Goal: Task Accomplishment & Management: Use online tool/utility

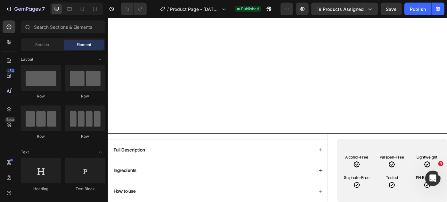
scroll to position [519, 0]
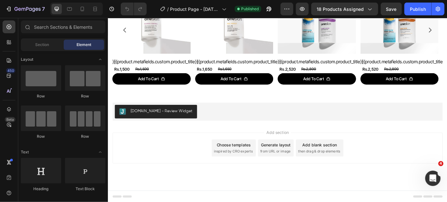
click at [252, 164] on div "Choose templates" at bounding box center [250, 161] width 39 height 7
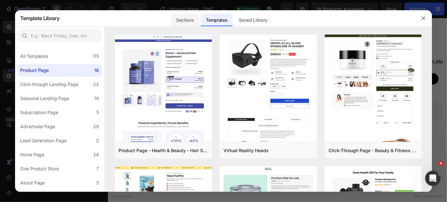
click at [185, 19] on div "Sections" at bounding box center [185, 20] width 28 height 13
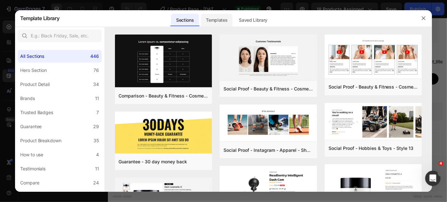
click at [225, 23] on div "Templates" at bounding box center [217, 20] width 32 height 13
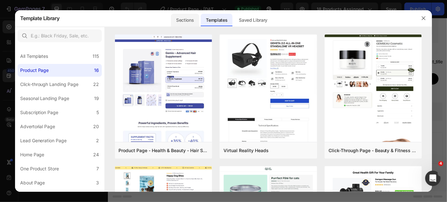
click at [184, 22] on div "Sections" at bounding box center [185, 20] width 28 height 13
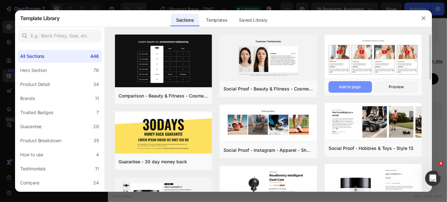
click at [344, 86] on div "Add to page" at bounding box center [350, 87] width 22 height 6
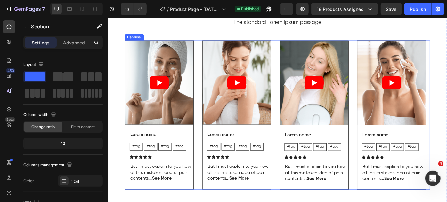
scroll to position [636, 0]
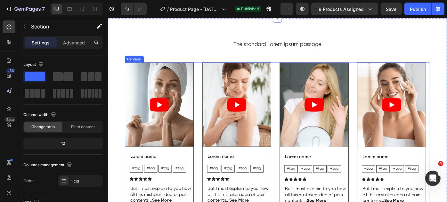
click at [385, 119] on div "Video Lorem name Text Block #tag Text Block #tag Text Block #tag Text Block #ta…" at bounding box center [300, 152] width 346 height 169
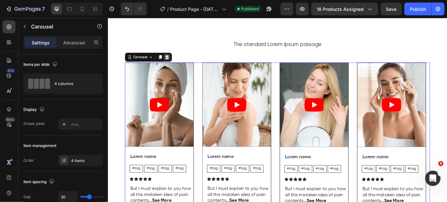
click at [174, 63] on icon at bounding box center [175, 62] width 4 height 4
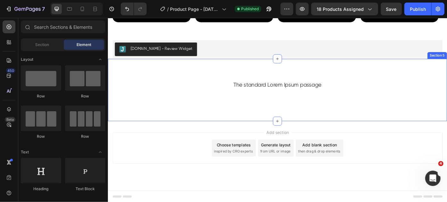
scroll to position [532, 0]
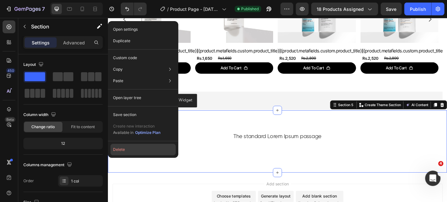
click at [133, 151] on button "Delete" at bounding box center [142, 150] width 65 height 12
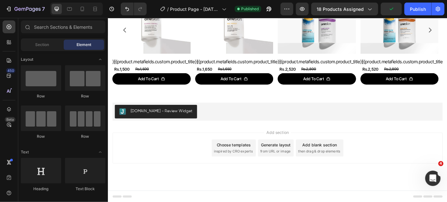
click at [250, 166] on div "Choose templates inspired by CRO experts" at bounding box center [250, 165] width 50 height 19
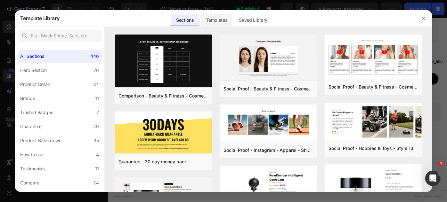
click at [219, 18] on div "Templates" at bounding box center [217, 20] width 32 height 13
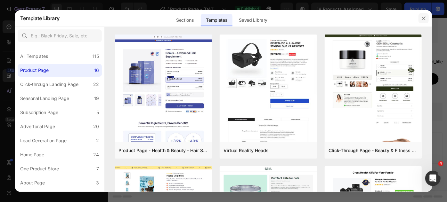
click at [424, 18] on icon "button" at bounding box center [423, 18] width 5 height 5
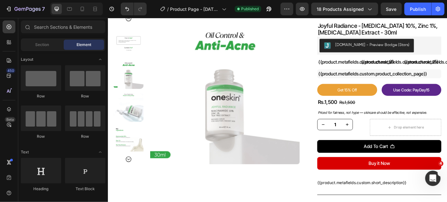
scroll to position [0, 0]
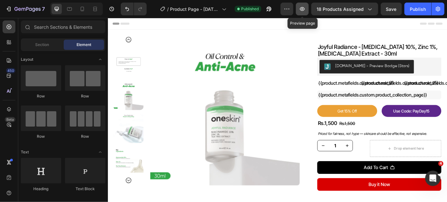
click at [303, 7] on icon "button" at bounding box center [302, 9] width 6 height 6
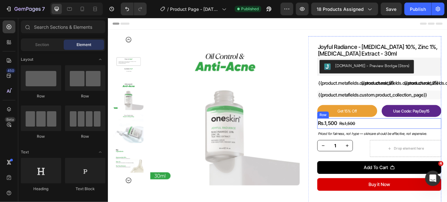
click at [388, 138] on div "Rs.1,500 Product Price Product Price Rs.1,500 Compare Price Compare Price Row" at bounding box center [415, 138] width 141 height 12
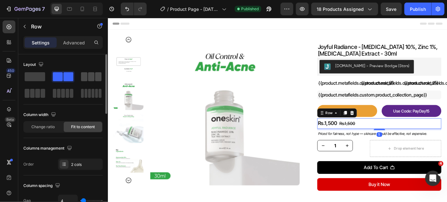
click at [98, 77] on span at bounding box center [98, 76] width 6 height 9
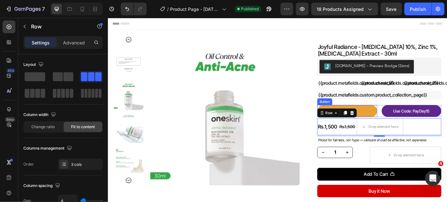
click at [397, 121] on button "Get 15% Off" at bounding box center [379, 123] width 68 height 13
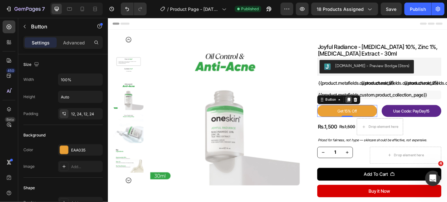
click at [379, 112] on icon at bounding box center [380, 110] width 5 height 5
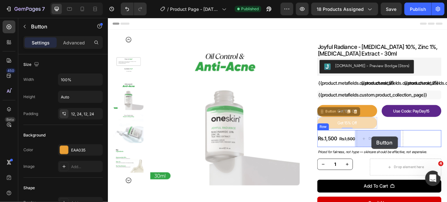
drag, startPoint x: 346, startPoint y: 125, endPoint x: 406, endPoint y: 152, distance: 65.5
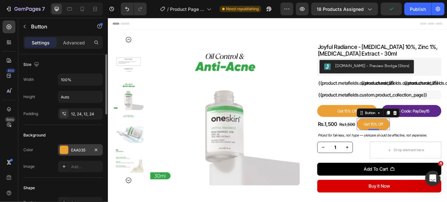
click at [82, 148] on div "EAA035" at bounding box center [80, 151] width 19 height 6
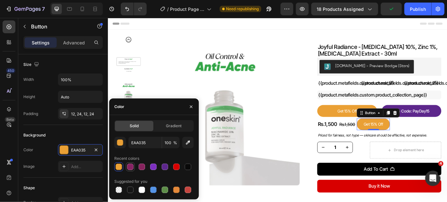
click at [131, 166] on div at bounding box center [130, 167] width 6 height 6
type input "872363"
click at [408, 136] on p "Get 15% Off" at bounding box center [408, 138] width 22 height 6
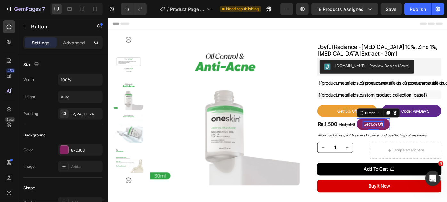
click at [408, 136] on p "Get 15% Off" at bounding box center [408, 138] width 22 height 6
click at [390, 132] on button "Fre" at bounding box center [401, 138] width 22 height 13
click at [390, 132] on button "Free Shipping" at bounding box center [411, 138] width 42 height 13
click at [390, 132] on button "Free Shipping on" at bounding box center [414, 138] width 48 height 13
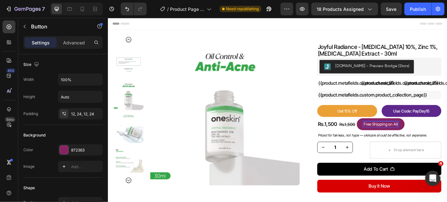
click at [390, 132] on button "Free Shipping on All" at bounding box center [417, 138] width 54 height 13
click at [83, 8] on icon at bounding box center [82, 9] width 6 height 6
type input "12"
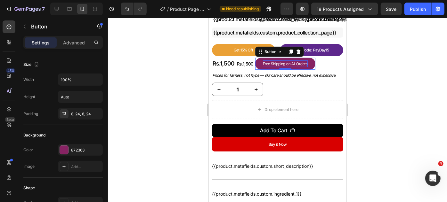
scroll to position [162, 0]
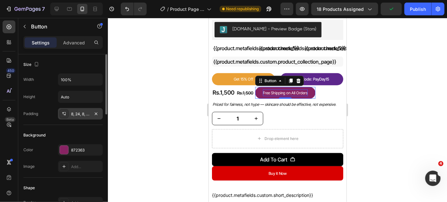
click at [85, 111] on div "8, 24, 8, 24" at bounding box center [80, 114] width 19 height 6
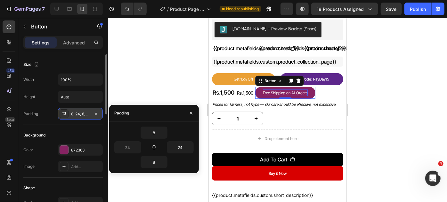
click at [85, 111] on div "8, 24, 8, 24" at bounding box center [80, 114] width 19 height 6
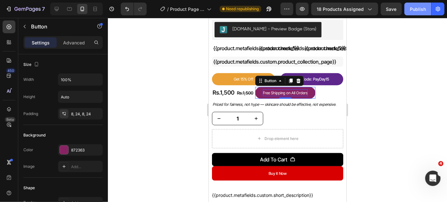
click at [413, 8] on div "Publish" at bounding box center [418, 9] width 16 height 7
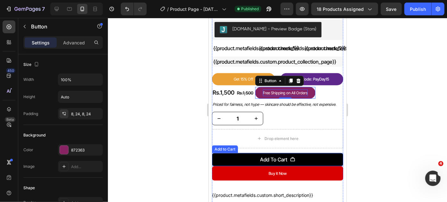
click at [246, 153] on button "Add To Cart" at bounding box center [277, 159] width 131 height 13
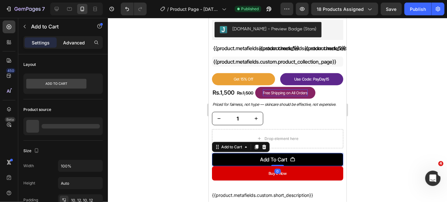
click at [78, 41] on p "Advanced" at bounding box center [74, 42] width 22 height 7
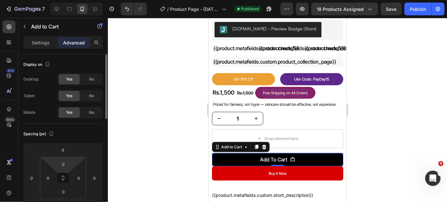
scroll to position [58, 0]
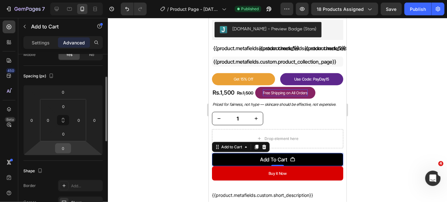
click at [64, 145] on input "0" at bounding box center [63, 149] width 13 height 10
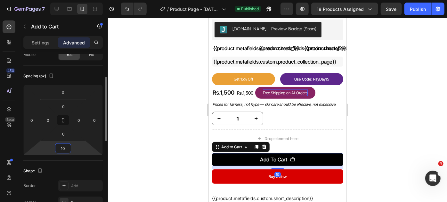
type input "10"
click at [85, 73] on div "Spacing (px)" at bounding box center [62, 76] width 79 height 10
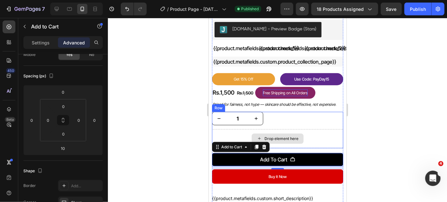
scroll to position [191, 0]
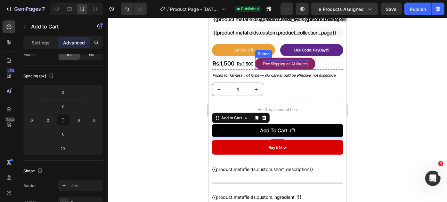
click at [312, 58] on button "Free Shipping on All Orders" at bounding box center [285, 64] width 60 height 12
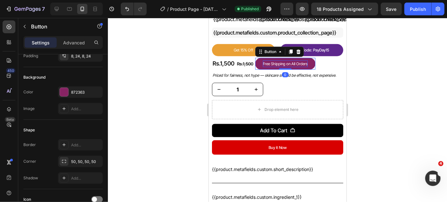
scroll to position [0, 0]
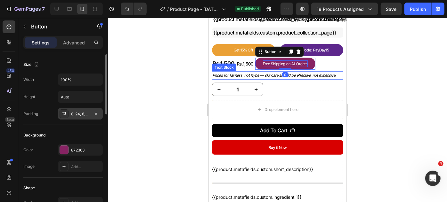
click at [81, 114] on div "8, 24, 8, 24" at bounding box center [80, 114] width 19 height 6
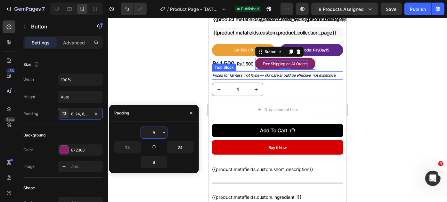
click at [153, 132] on input "8" at bounding box center [154, 133] width 26 height 12
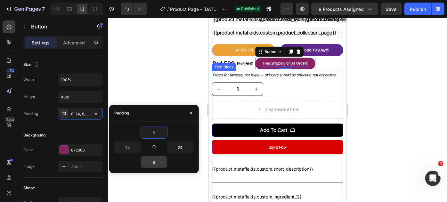
type input "6"
click at [153, 163] on input "8" at bounding box center [154, 163] width 26 height 12
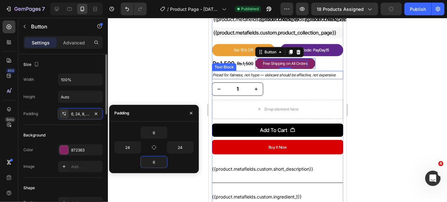
scroll to position [29, 0]
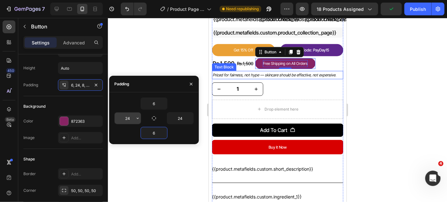
type input "6"
click at [127, 116] on input "24" at bounding box center [128, 119] width 26 height 12
type input "4"
type input "12"
click at [179, 118] on input "24" at bounding box center [180, 119] width 26 height 12
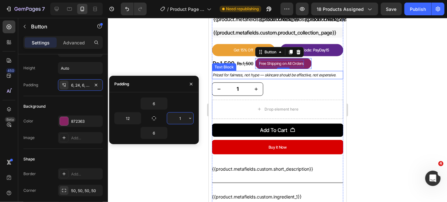
type input "12"
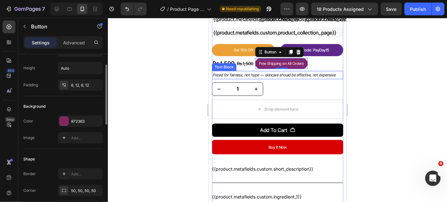
click at [73, 105] on div "Background" at bounding box center [62, 107] width 79 height 10
click at [299, 50] on icon at bounding box center [298, 52] width 4 height 4
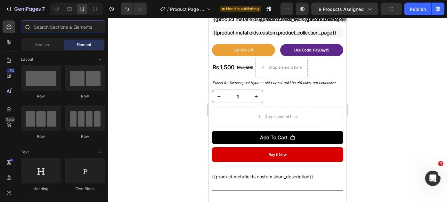
click at [37, 27] on input "text" at bounding box center [63, 26] width 85 height 13
click at [42, 49] on div "Section" at bounding box center [42, 45] width 40 height 10
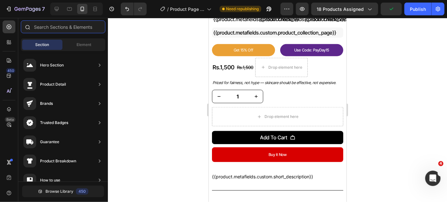
click at [54, 29] on input "text" at bounding box center [63, 26] width 85 height 13
click at [74, 42] on div "Element" at bounding box center [84, 45] width 40 height 10
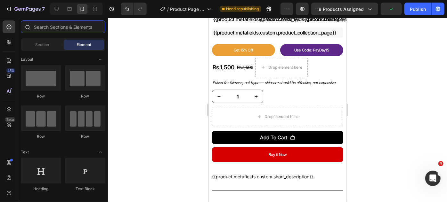
click at [66, 28] on input "text" at bounding box center [63, 26] width 85 height 13
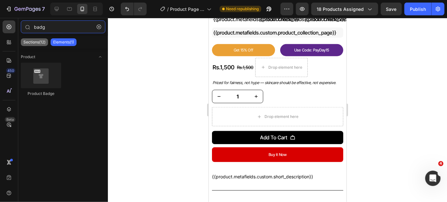
type input "badg"
click at [36, 42] on p "Sections(12)" at bounding box center [34, 42] width 22 height 5
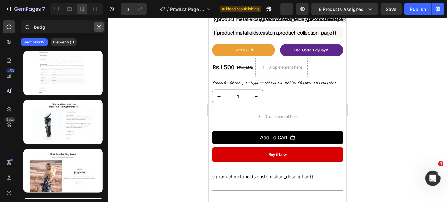
click at [97, 29] on button "button" at bounding box center [99, 27] width 10 height 10
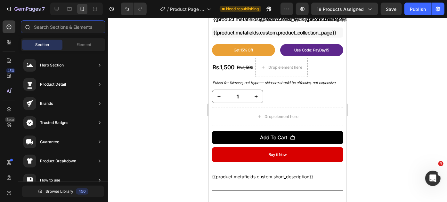
click at [78, 27] on input "text" at bounding box center [63, 26] width 85 height 13
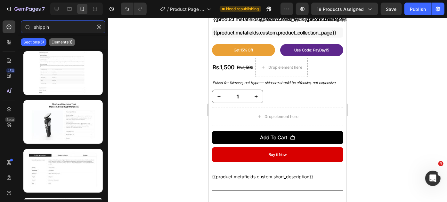
type input "shippin"
click at [56, 42] on p "Elements(1)" at bounding box center [62, 42] width 21 height 5
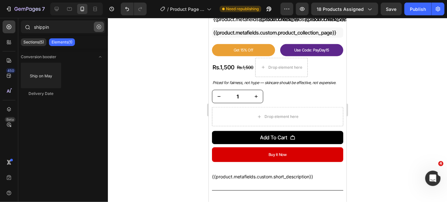
click at [99, 28] on icon "button" at bounding box center [99, 27] width 4 height 4
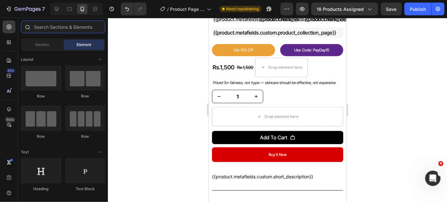
click at [42, 27] on input "text" at bounding box center [63, 26] width 85 height 13
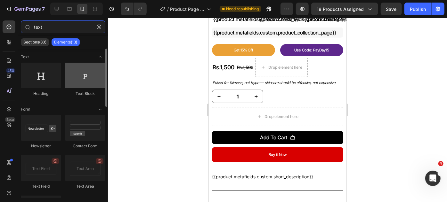
type input "text"
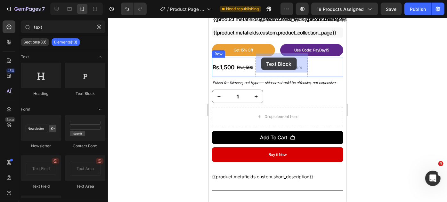
drag, startPoint x: 296, startPoint y: 89, endPoint x: 261, endPoint y: 57, distance: 47.4
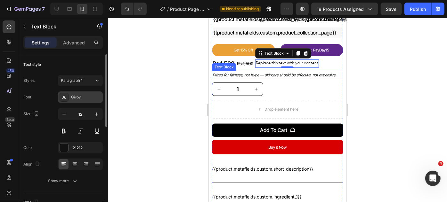
click at [84, 96] on div "Gilroy" at bounding box center [86, 98] width 30 height 6
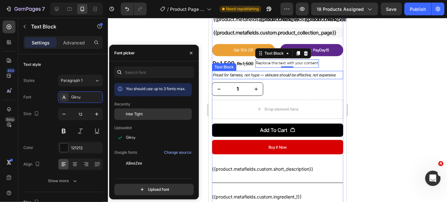
click at [145, 113] on div "Inter Tight" at bounding box center [158, 114] width 65 height 6
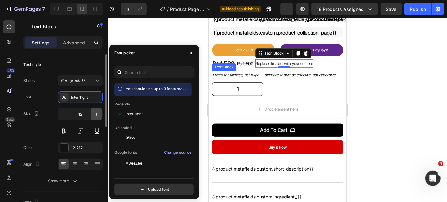
click at [98, 113] on icon "button" at bounding box center [97, 114] width 6 height 6
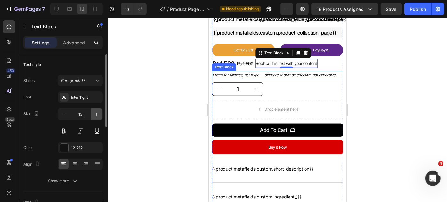
click at [98, 113] on icon "button" at bounding box center [97, 114] width 6 height 6
type input "14"
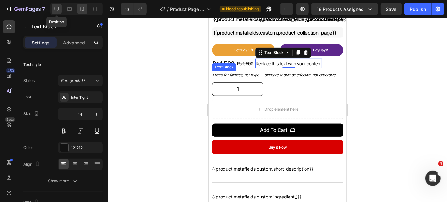
click at [58, 7] on icon at bounding box center [56, 9] width 6 height 6
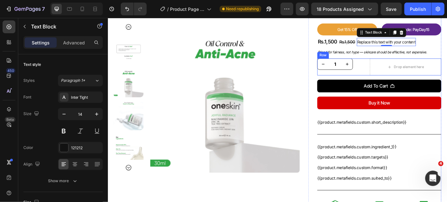
scroll to position [63, 0]
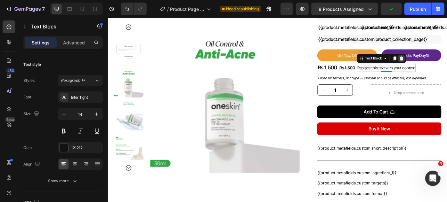
click at [438, 62] on icon at bounding box center [440, 63] width 4 height 4
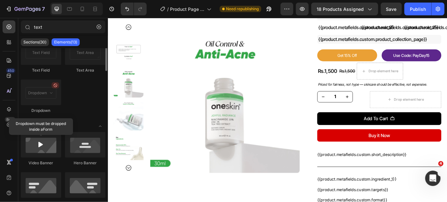
scroll to position [0, 0]
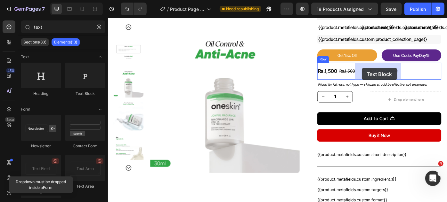
drag, startPoint x: 183, startPoint y: 95, endPoint x: 395, endPoint y: 74, distance: 212.7
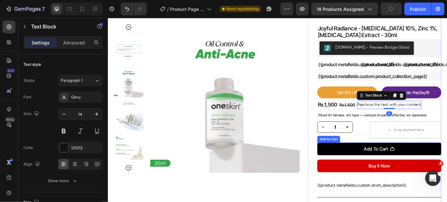
scroll to position [5, 0]
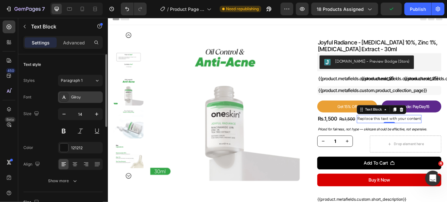
click at [74, 97] on div "Gilroy" at bounding box center [86, 98] width 30 height 6
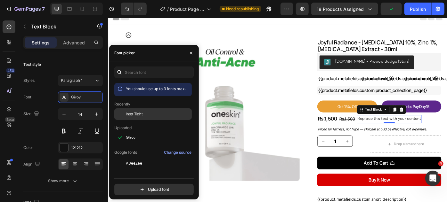
click at [146, 112] on div "Inter Tight" at bounding box center [158, 114] width 65 height 6
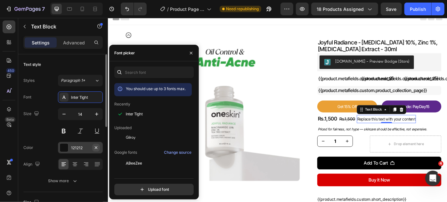
click at [94, 146] on icon "button" at bounding box center [96, 147] width 5 height 5
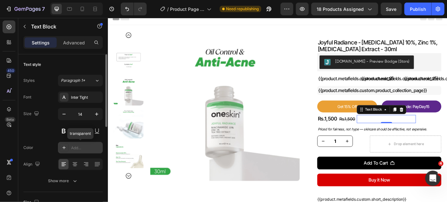
click at [78, 148] on div "Add..." at bounding box center [86, 148] width 30 height 6
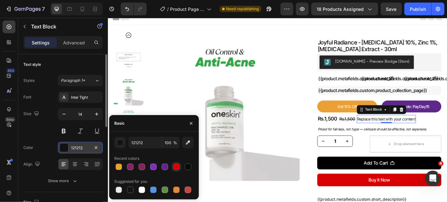
click at [176, 169] on div at bounding box center [176, 167] width 6 height 6
type input "D80000"
click at [66, 134] on button at bounding box center [64, 132] width 12 height 12
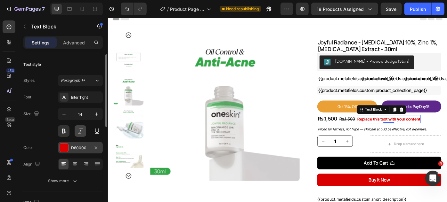
click at [83, 131] on button at bounding box center [81, 132] width 12 height 12
click at [42, 129] on div "Size 14" at bounding box center [62, 122] width 79 height 29
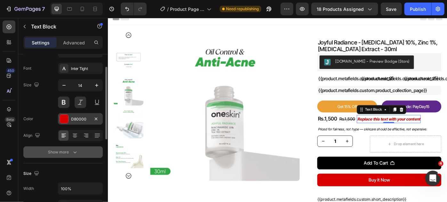
click at [72, 151] on icon "button" at bounding box center [75, 152] width 6 height 6
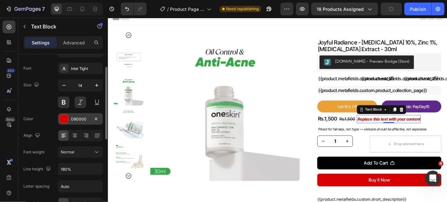
scroll to position [87, 0]
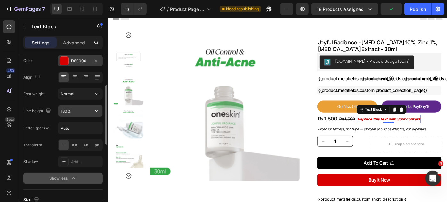
click at [73, 111] on input "180%" at bounding box center [80, 111] width 44 height 12
type input "130%"
click at [42, 123] on div "Letter spacing" at bounding box center [36, 128] width 26 height 10
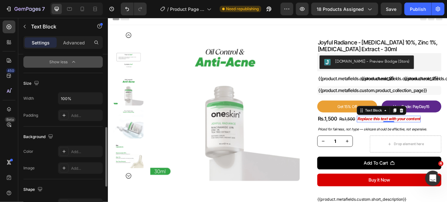
scroll to position [291, 0]
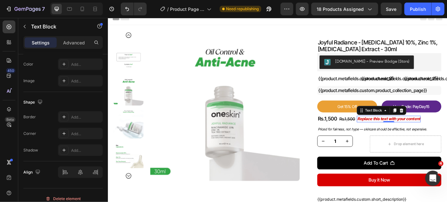
click at [447, 132] on div "Replace this text with your content" at bounding box center [426, 132] width 72 height 7
click at [447, 132] on p "Replace this text with your content" at bounding box center [425, 132] width 71 height 6
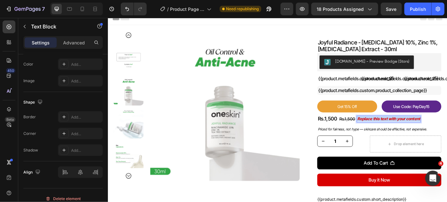
click at [447, 132] on p "Replace this text with your content" at bounding box center [425, 132] width 71 height 6
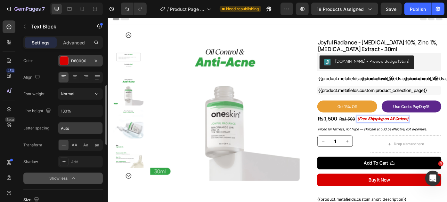
scroll to position [58, 0]
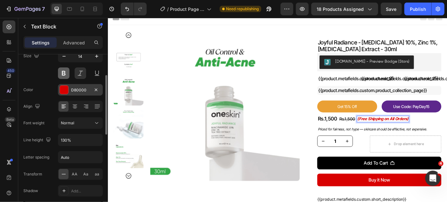
click at [66, 72] on button at bounding box center [64, 74] width 12 height 12
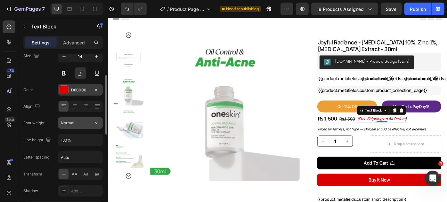
click at [77, 122] on div "Normal" at bounding box center [77, 123] width 33 height 6
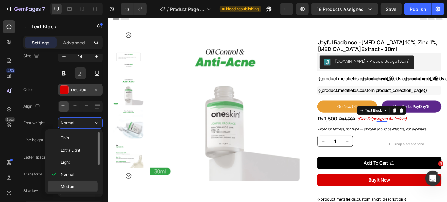
click at [76, 185] on p "Medium" at bounding box center [78, 187] width 34 height 6
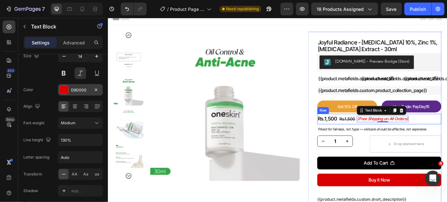
click at [447, 134] on div "Rs.1,500 Product Price Product Price Rs.1,500 Compare Price Compare Price (Free…" at bounding box center [415, 132] width 141 height 12
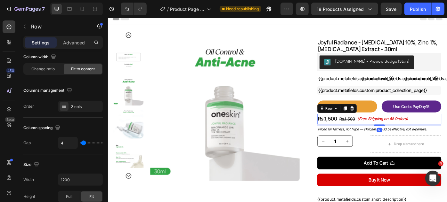
scroll to position [0, 0]
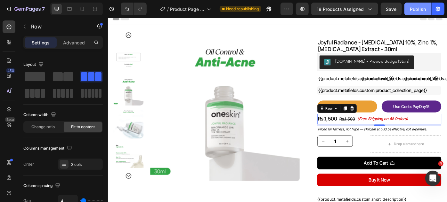
click at [416, 11] on div "Publish" at bounding box center [418, 9] width 16 height 7
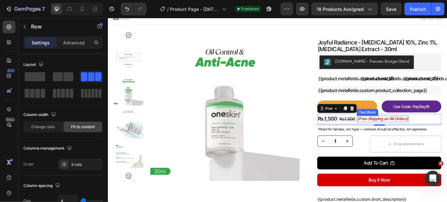
click at [444, 135] on div "(Free Shipping on All Orders)" at bounding box center [419, 132] width 59 height 7
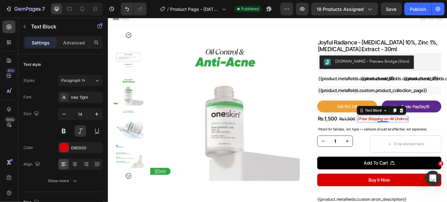
click at [405, 132] on p "(Free Shipping on All Orders)" at bounding box center [418, 132] width 57 height 6
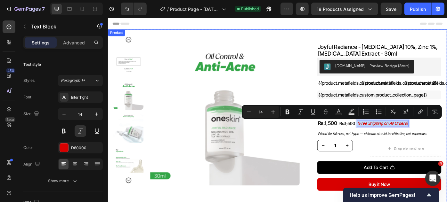
click at [335, 43] on div "joyful radiance - [MEDICAL_DATA] 10%, zinc 1%, [MEDICAL_DATA] extract - 30ml Pr…" at bounding box center [410, 201] width 151 height 327
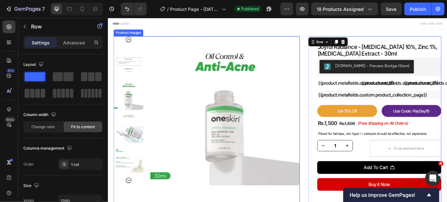
click at [313, 41] on img at bounding box center [240, 122] width 169 height 169
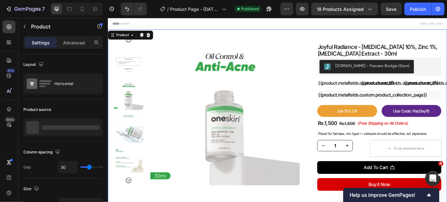
click at [314, 32] on div "Product Images Row joyful radiance - [MEDICAL_DATA] 10%, zinc 1%, [MEDICAL_DATA…" at bounding box center [300, 198] width 384 height 334
